Goal: Task Accomplishment & Management: Manage account settings

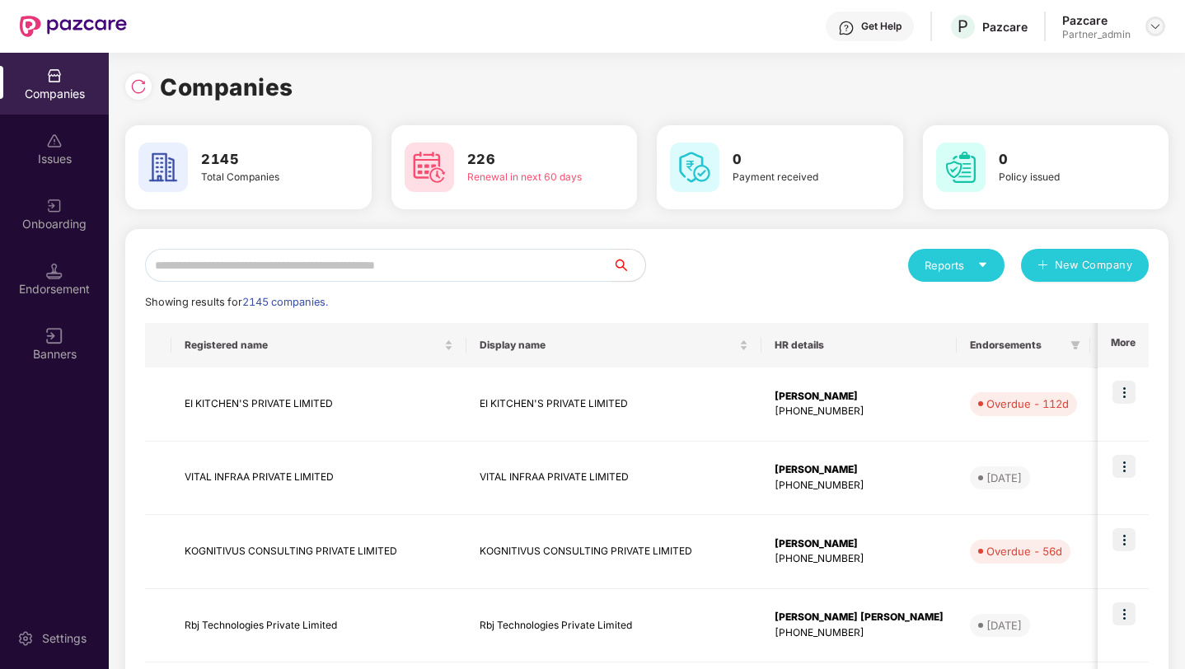
click at [1157, 23] on img at bounding box center [1155, 26] width 13 height 13
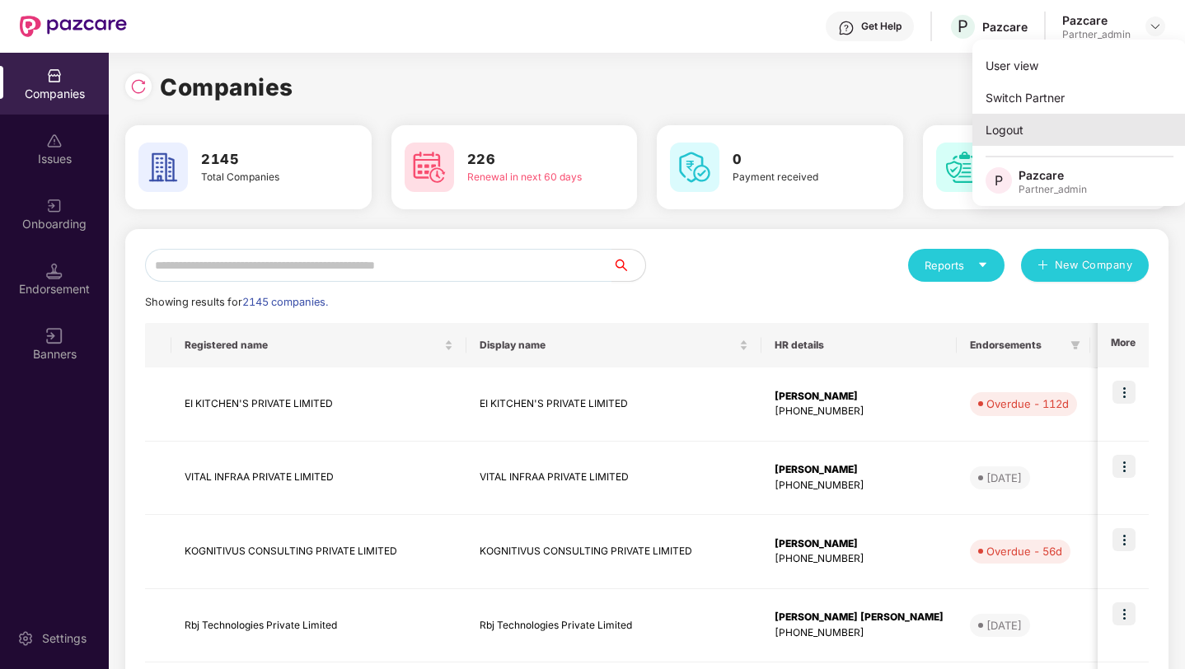
click at [1045, 136] on div "Logout" at bounding box center [1080, 130] width 214 height 32
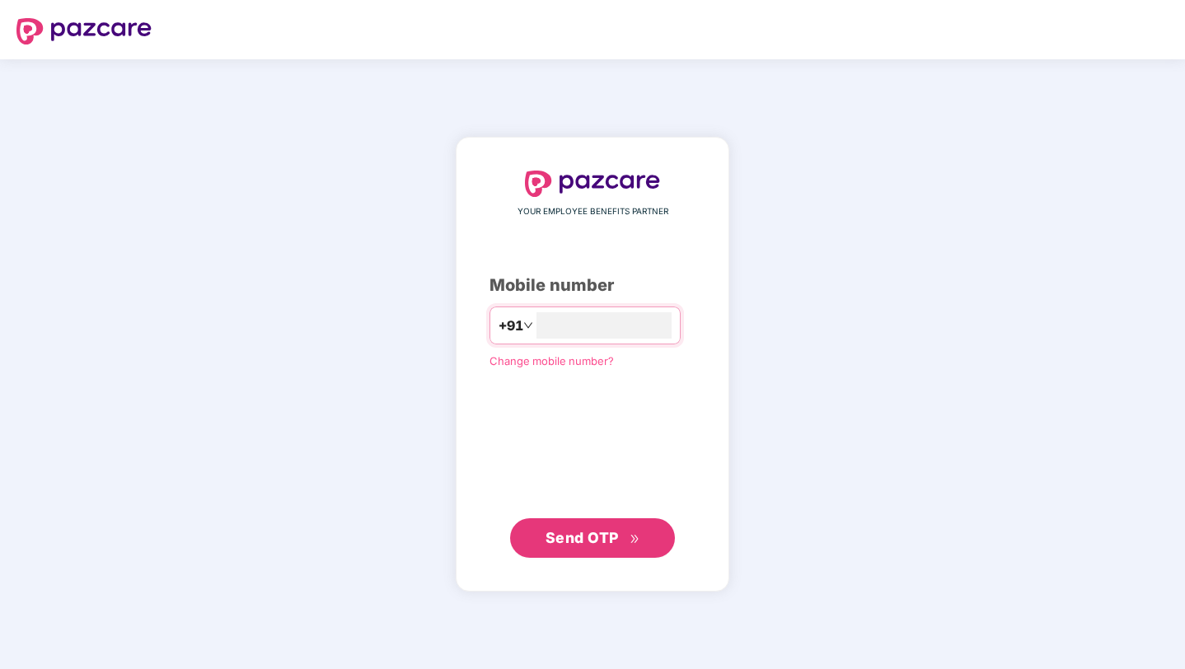
type input "**********"
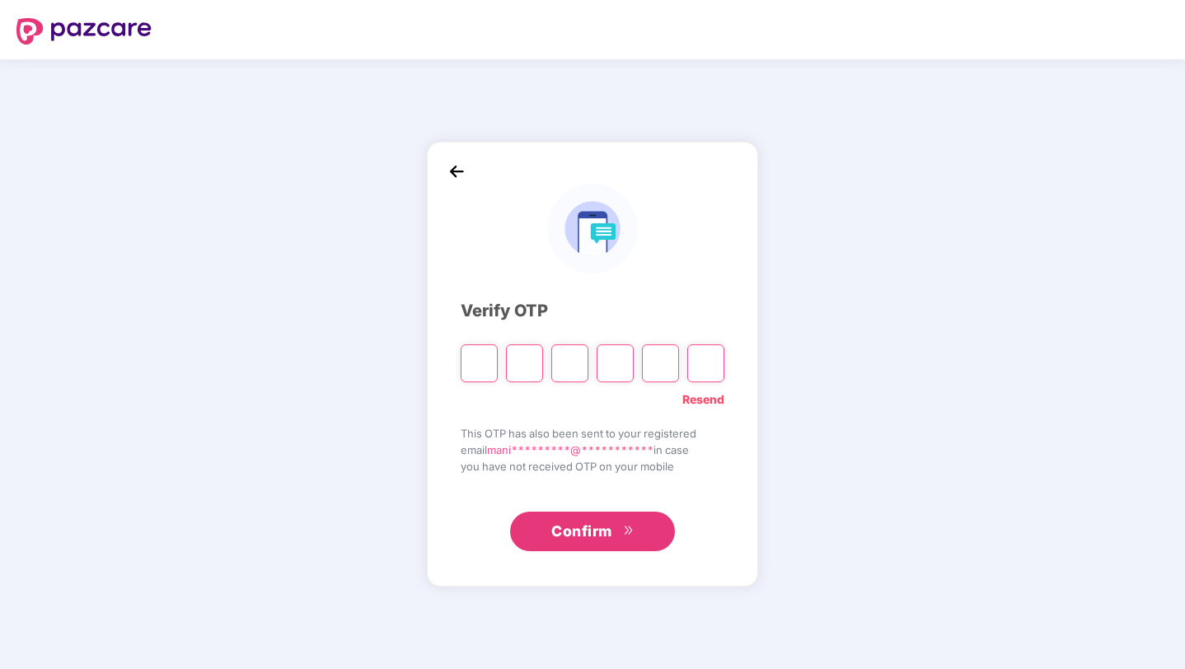
click at [490, 350] on input "Please enter verification code. Digit 1" at bounding box center [479, 364] width 37 height 38
type input "*"
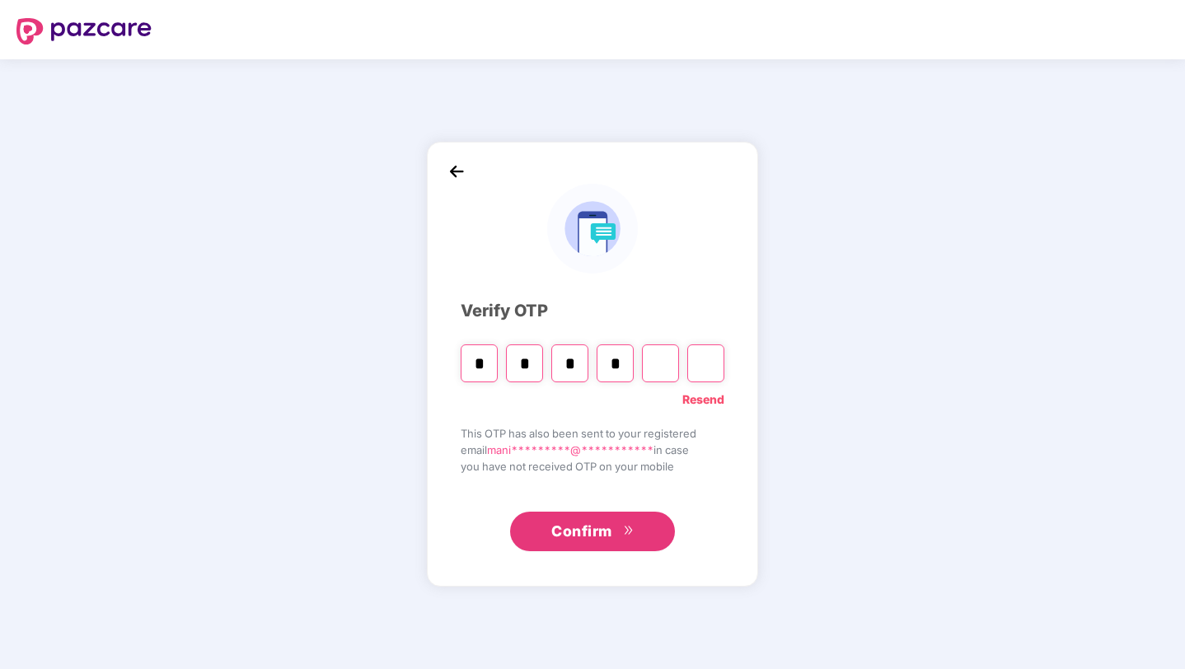
type input "*"
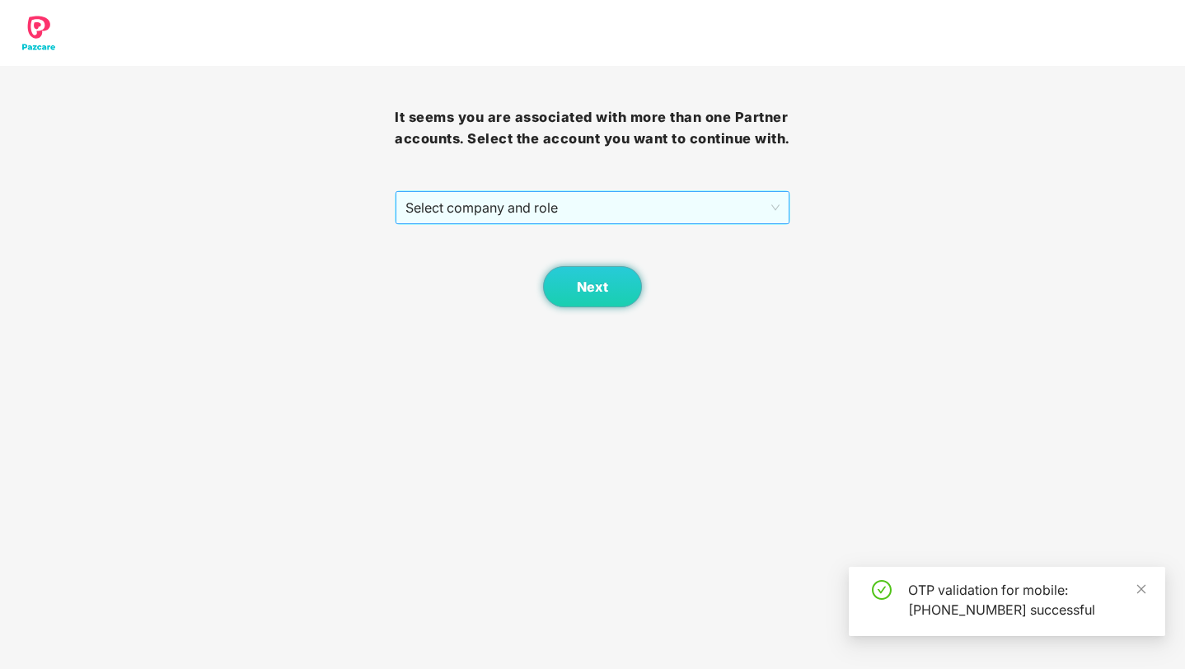
click at [720, 223] on span "Select company and role" at bounding box center [592, 207] width 373 height 31
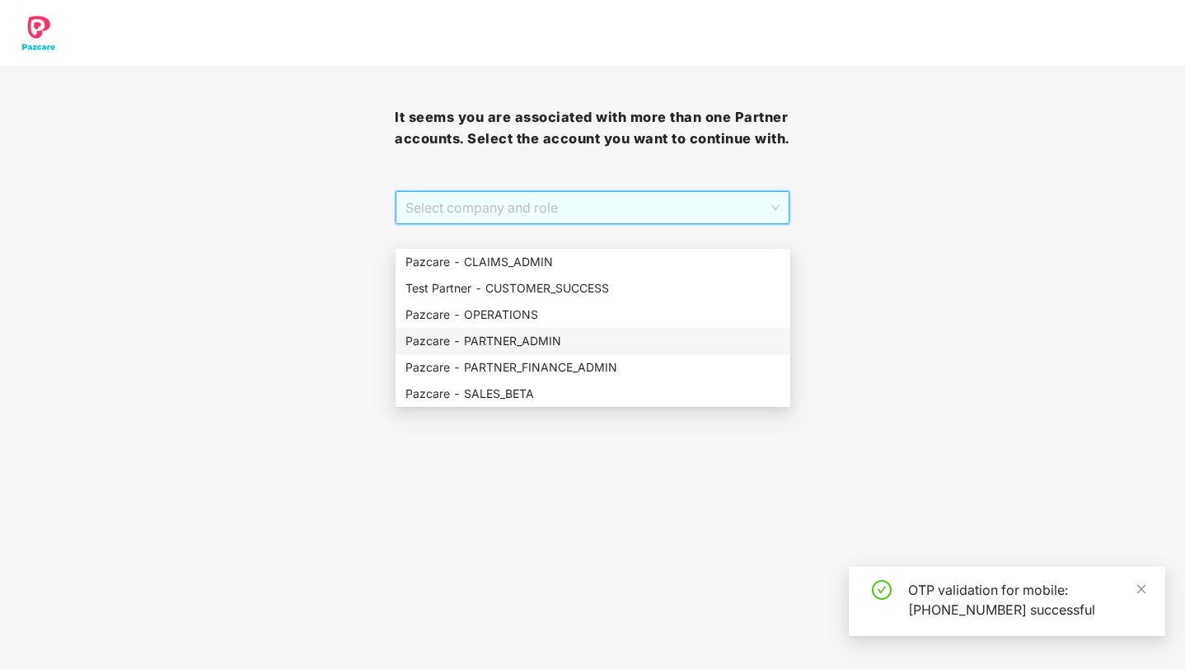
click at [623, 344] on div "Pazcare - PARTNER_ADMIN" at bounding box center [593, 341] width 375 height 18
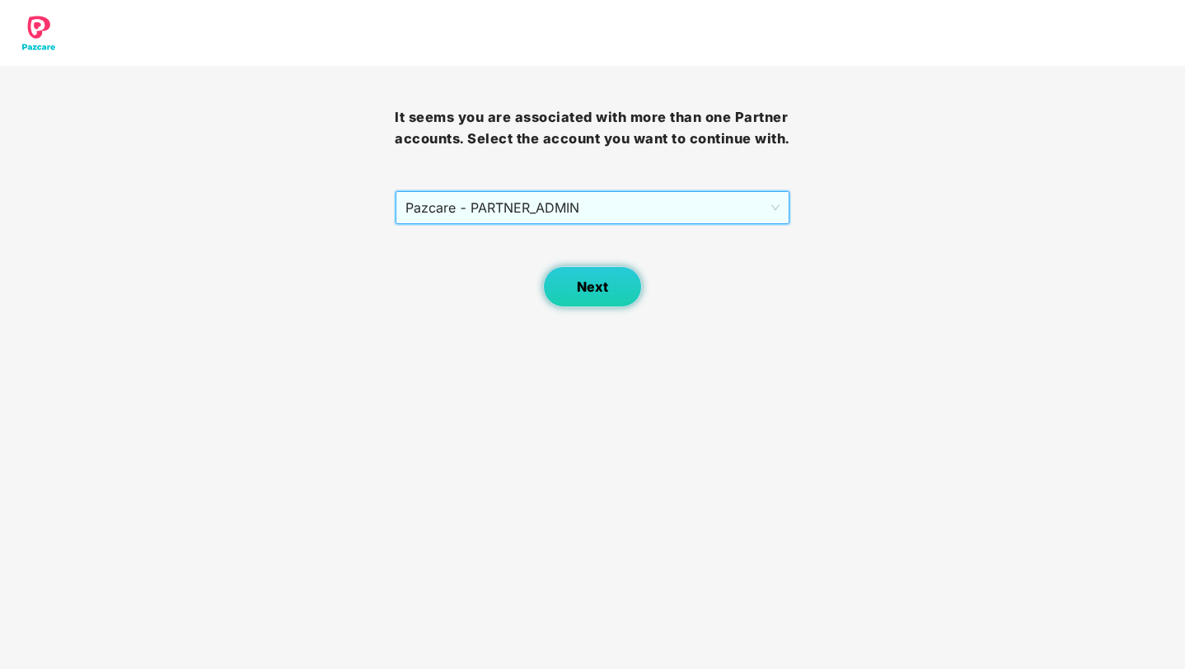
click at [595, 295] on span "Next" at bounding box center [592, 287] width 31 height 16
